Goal: Task Accomplishment & Management: Complete application form

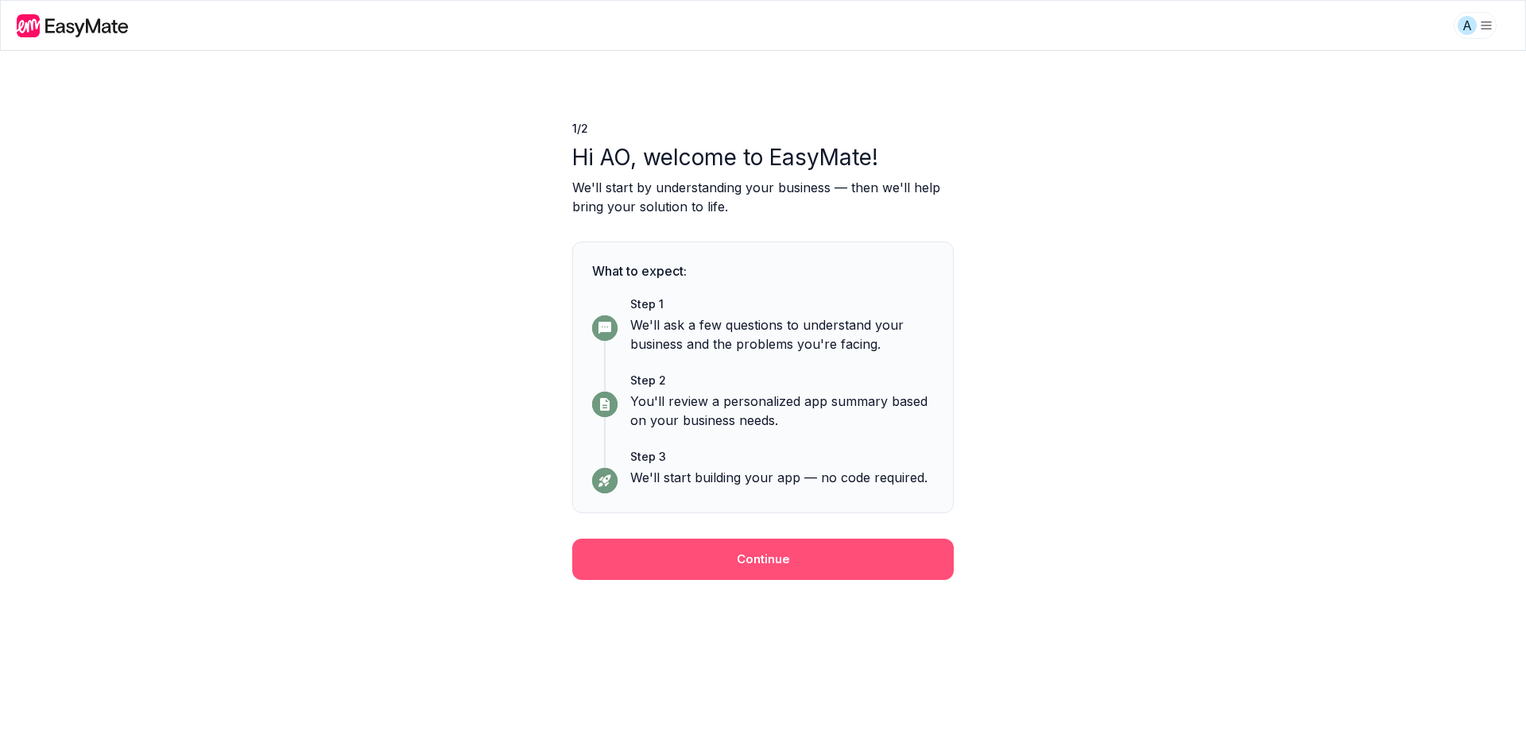
click at [924, 551] on button "Continue" at bounding box center [762, 559] width 381 height 41
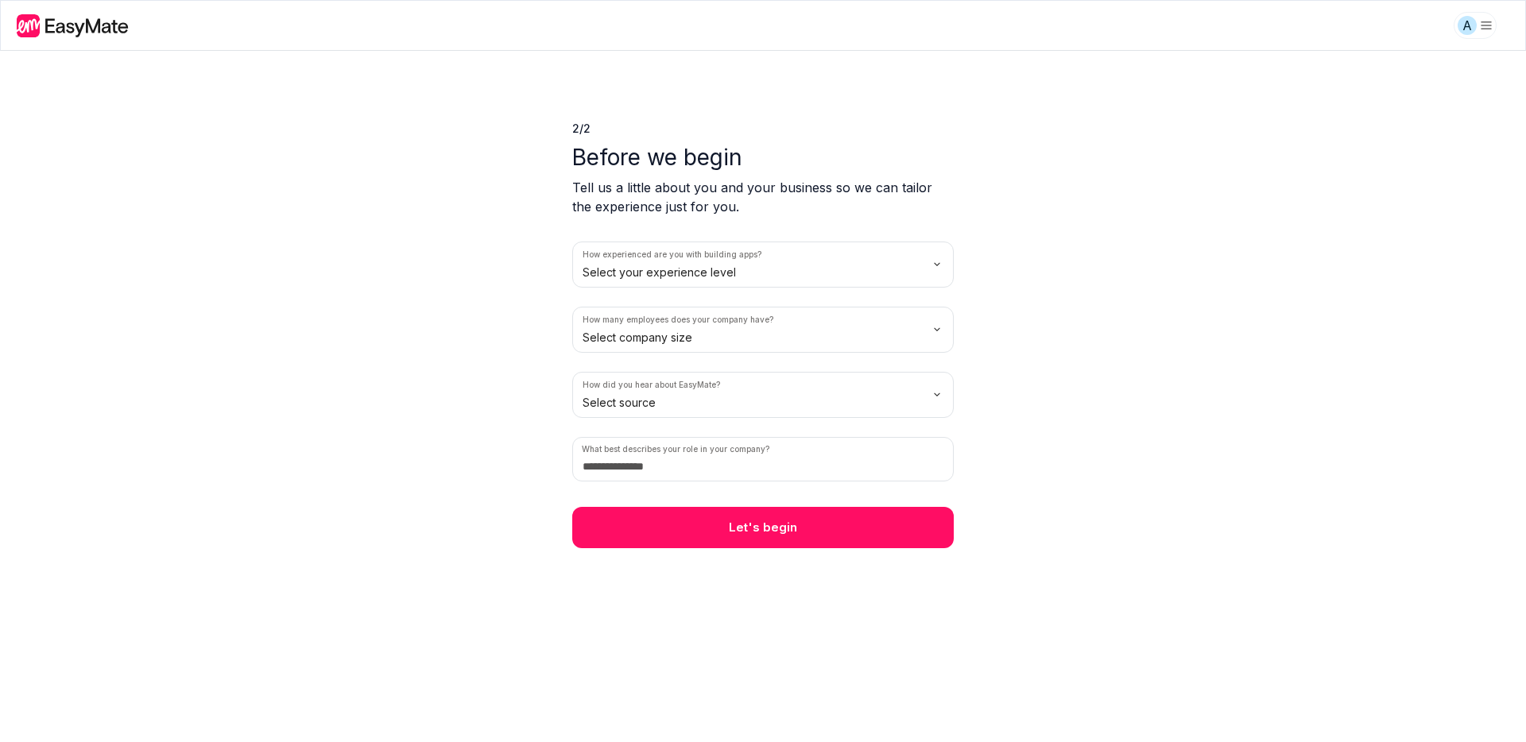
click at [829, 275] on html "A 2 / 2 Before we begin Tell us a little about you and your business so we can …" at bounding box center [763, 371] width 1526 height 742
click at [825, 321] on html "A 2 / 2 Before we begin Tell us a little about you and your business so we can …" at bounding box center [763, 371] width 1526 height 742
click at [824, 400] on html "A 2 / 2 Before we begin Tell us a little about you and your business so we can …" at bounding box center [763, 371] width 1526 height 742
click at [827, 463] on input at bounding box center [762, 459] width 381 height 44
type input "*****"
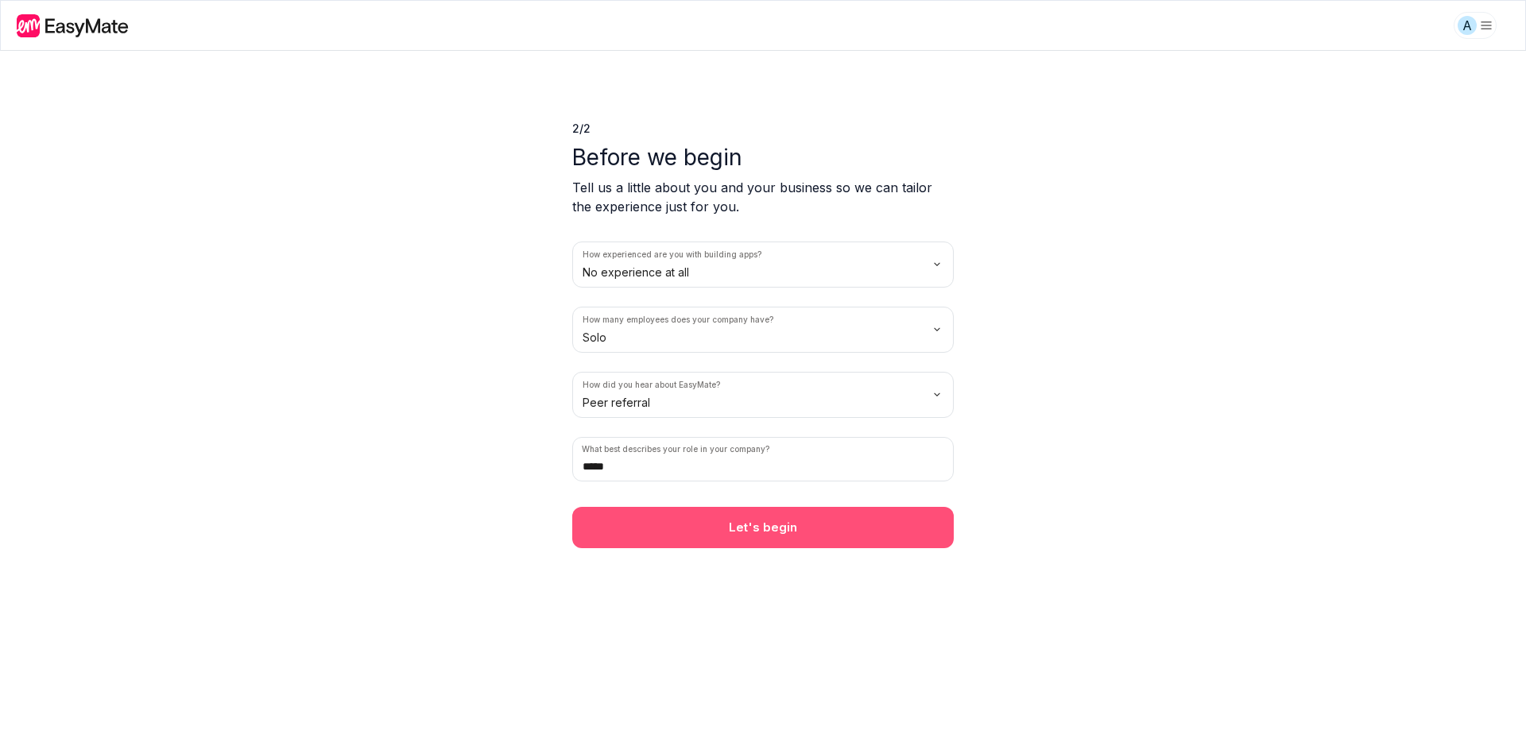
click at [783, 524] on button "Let's begin" at bounding box center [762, 527] width 381 height 41
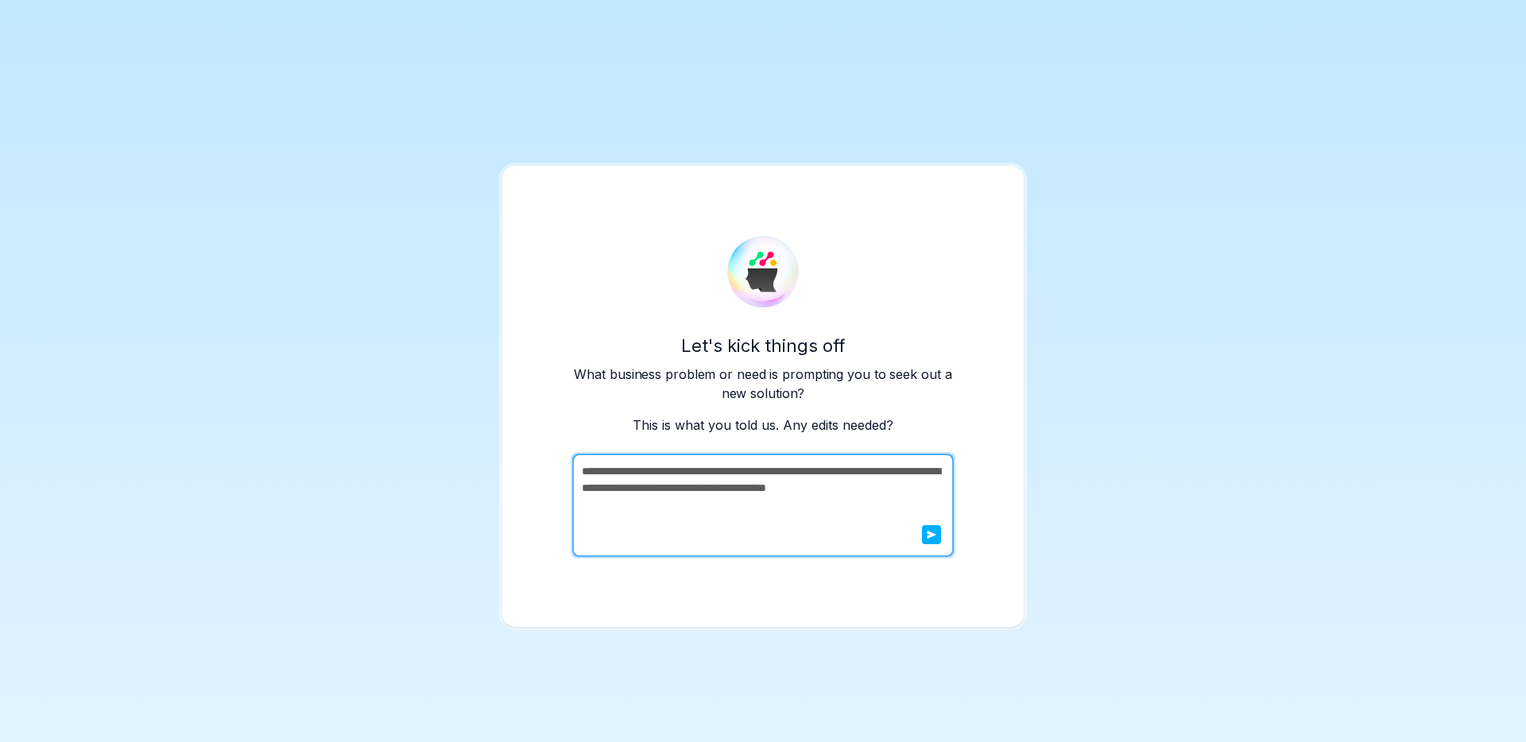
click at [930, 538] on icon "submit" at bounding box center [931, 535] width 10 height 10
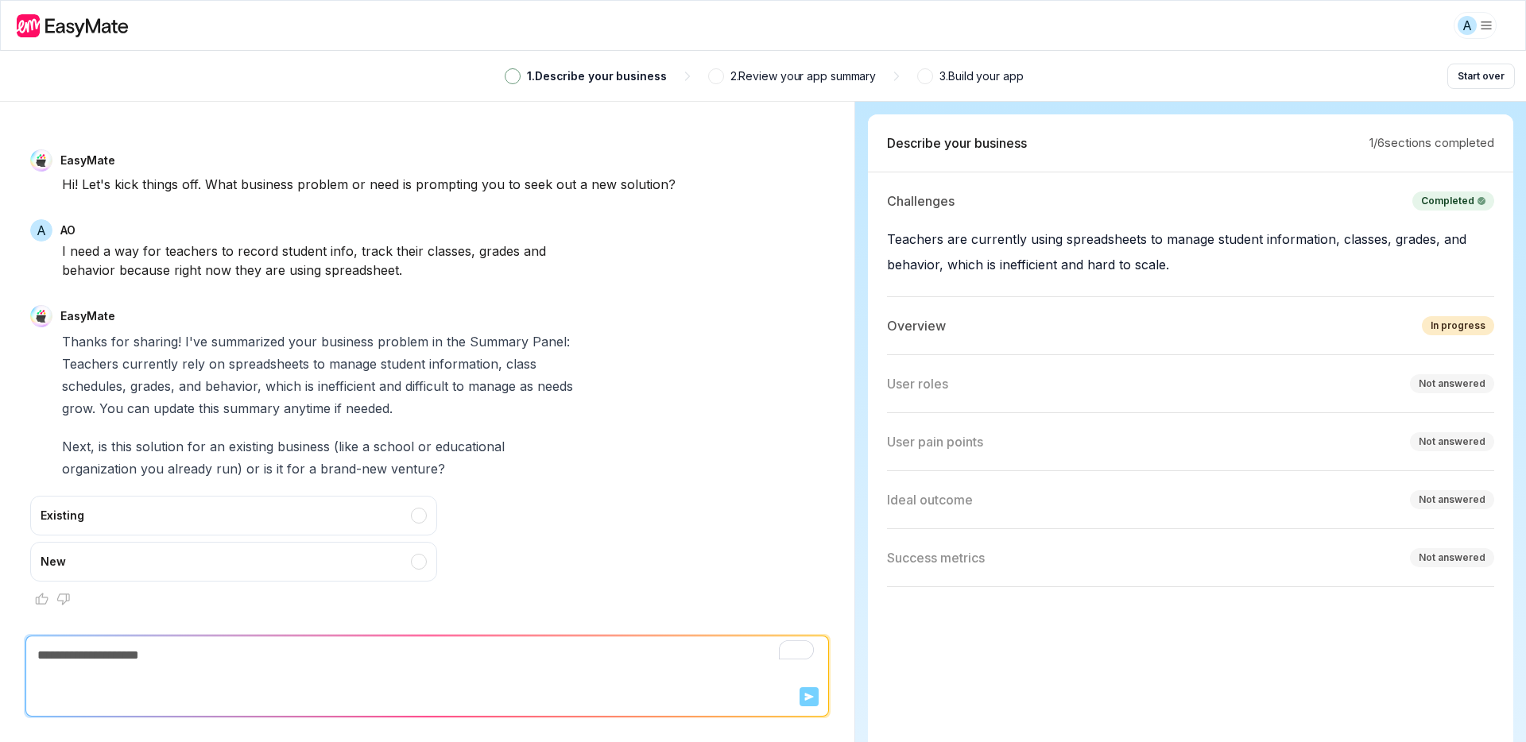
scroll to position [2, 0]
type textarea "*"
